Goal: Register for event/course

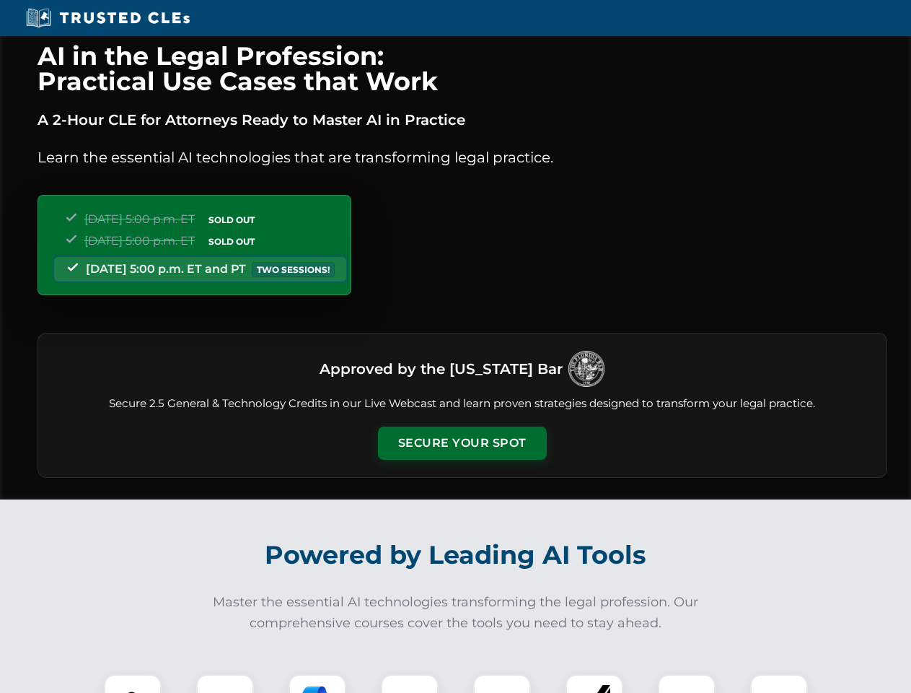
click at [462, 443] on button "Secure Your Spot" at bounding box center [462, 442] width 169 height 33
click at [133, 683] on img at bounding box center [133, 703] width 42 height 42
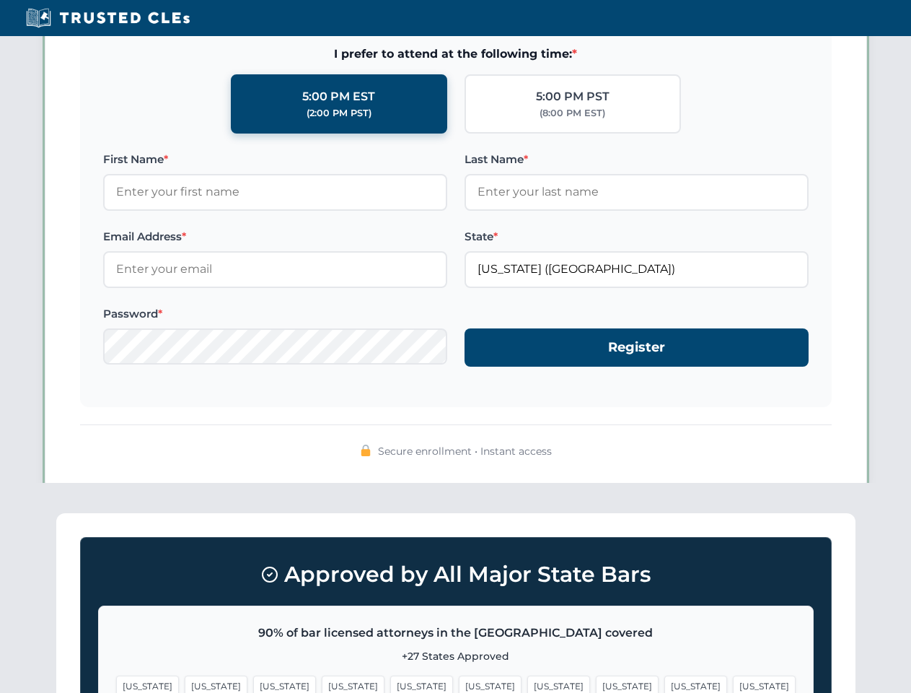
click at [527, 683] on span "[US_STATE]" at bounding box center [558, 685] width 63 height 21
click at [664, 683] on span "[US_STATE]" at bounding box center [695, 685] width 63 height 21
